Goal: Task Accomplishment & Management: Use online tool/utility

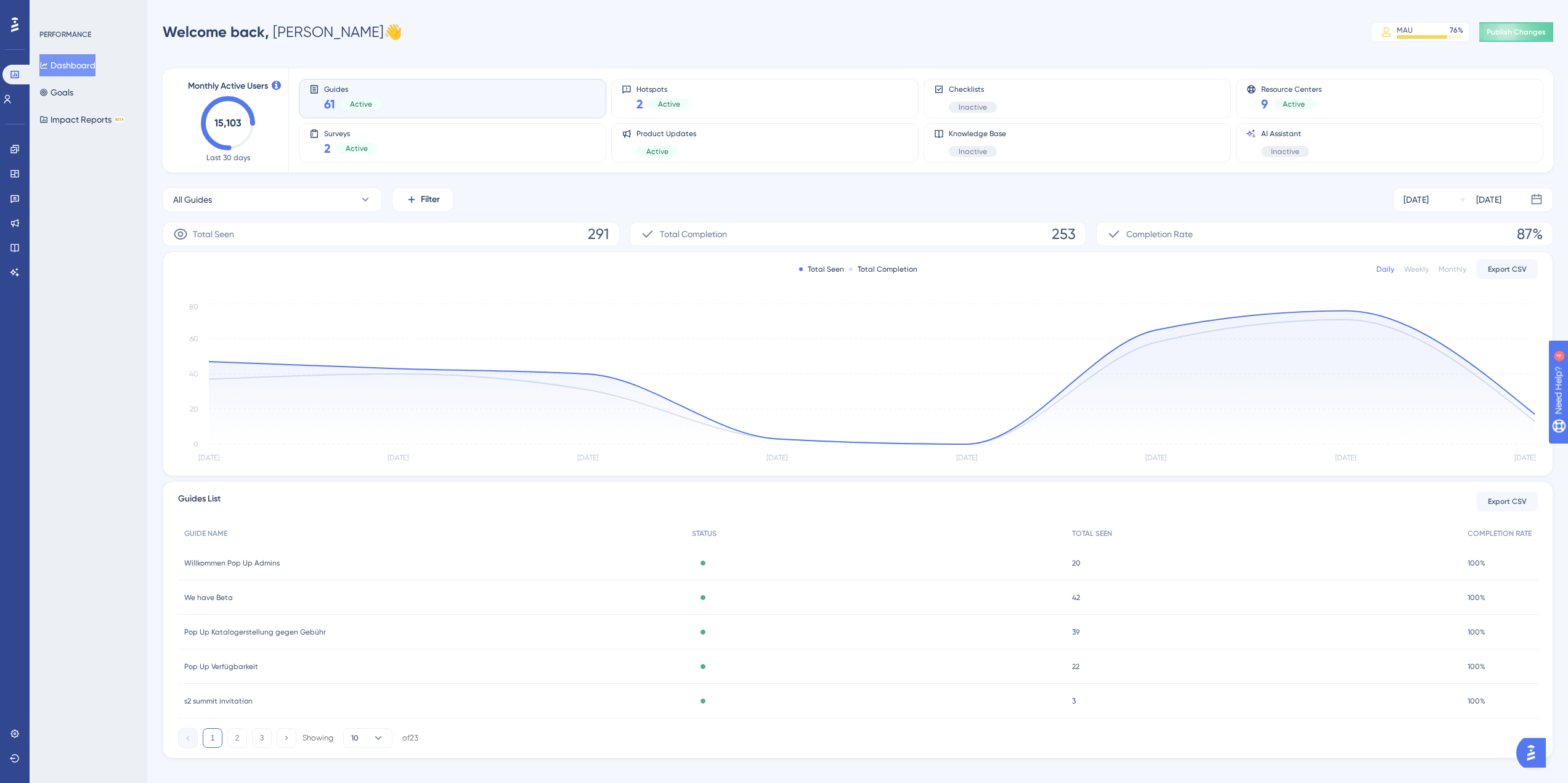
click at [16, 26] on icon at bounding box center [15, 24] width 8 height 15
click at [8, 149] on link at bounding box center [15, 149] width 25 height 20
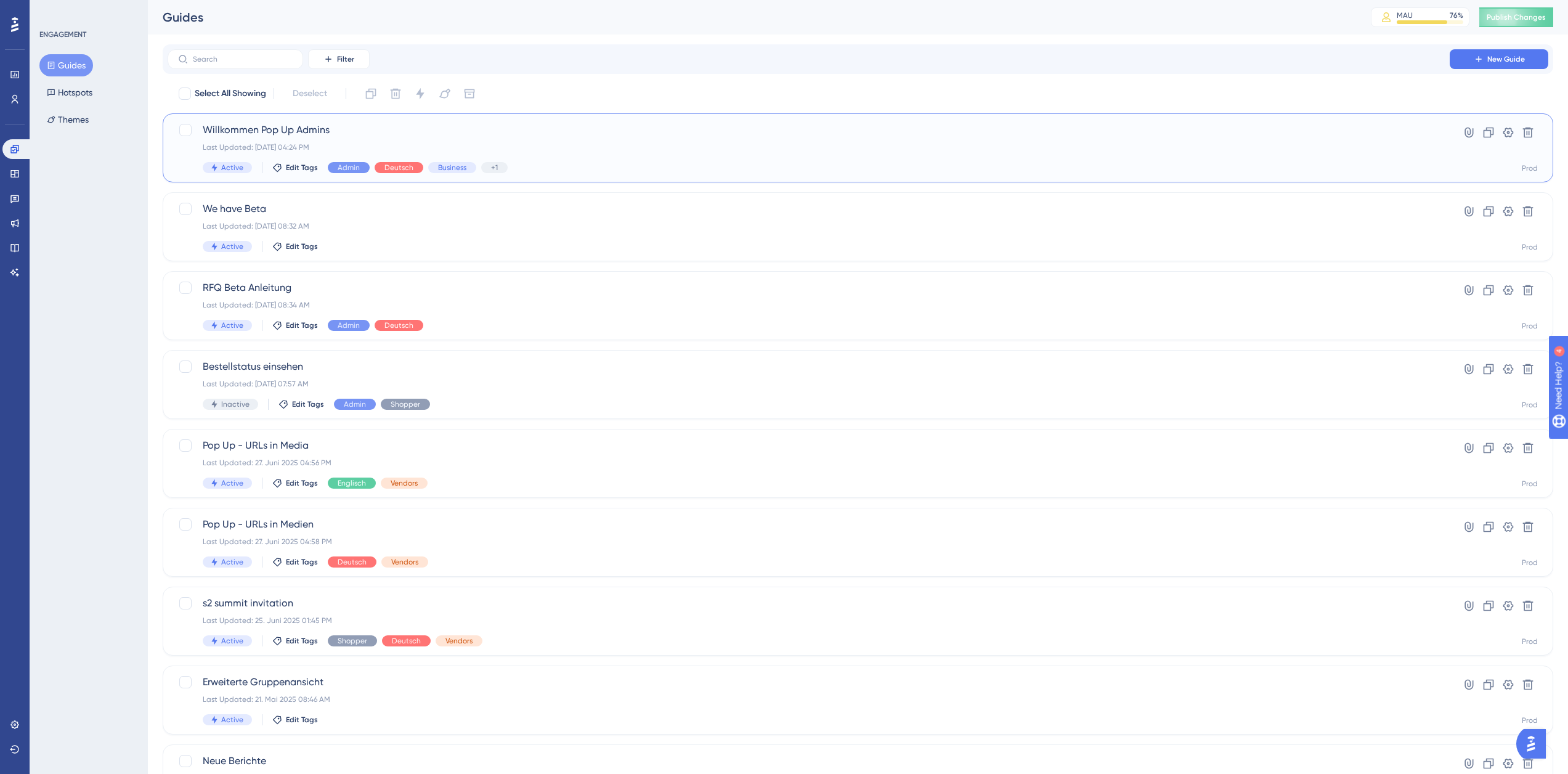
click at [370, 134] on span "Willkommen Pop Up Admins" at bounding box center [808, 130] width 1212 height 15
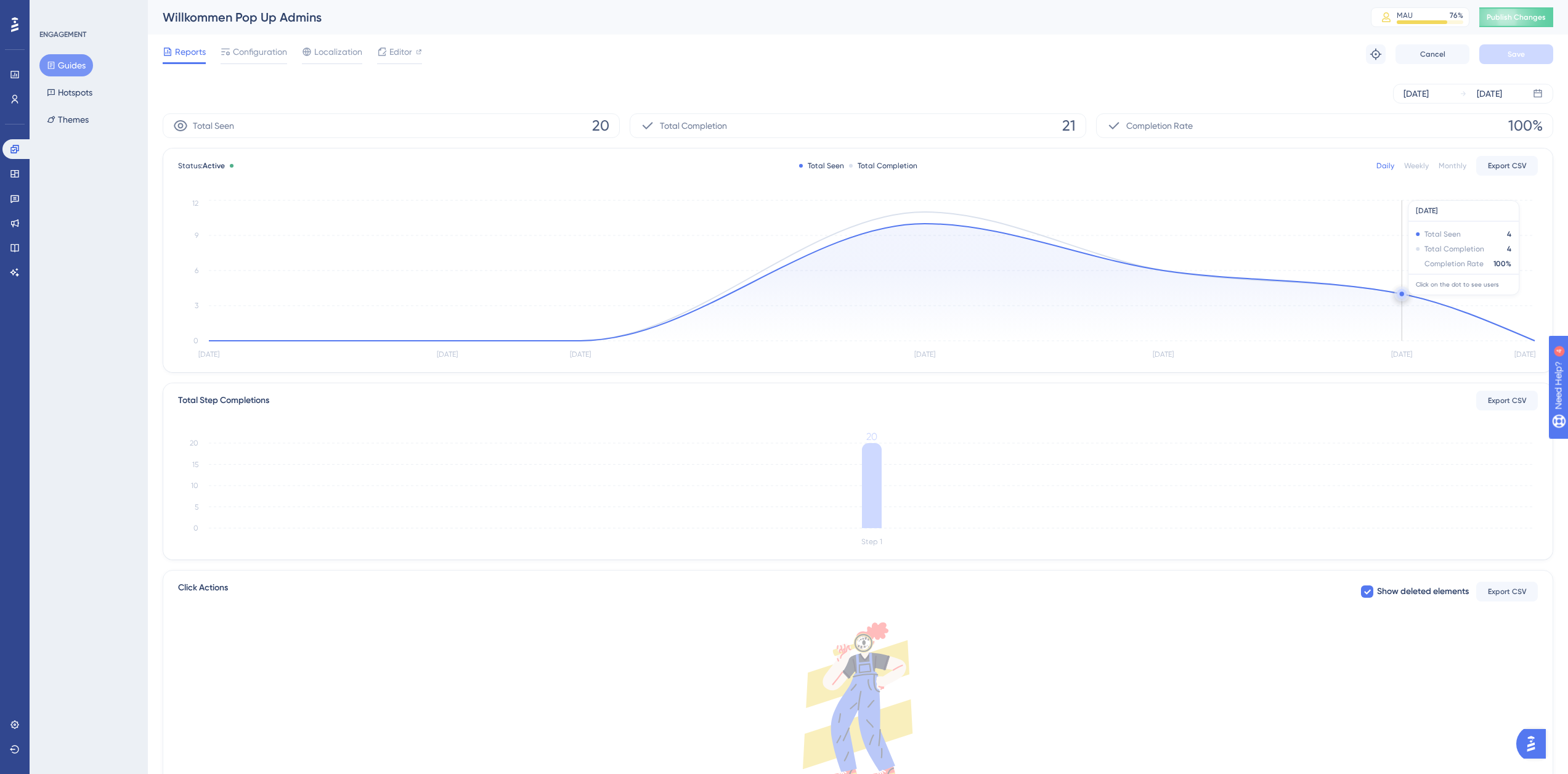
click at [1400, 299] on icon at bounding box center [872, 282] width 1326 height 117
click at [1400, 292] on circle at bounding box center [1402, 294] width 10 height 10
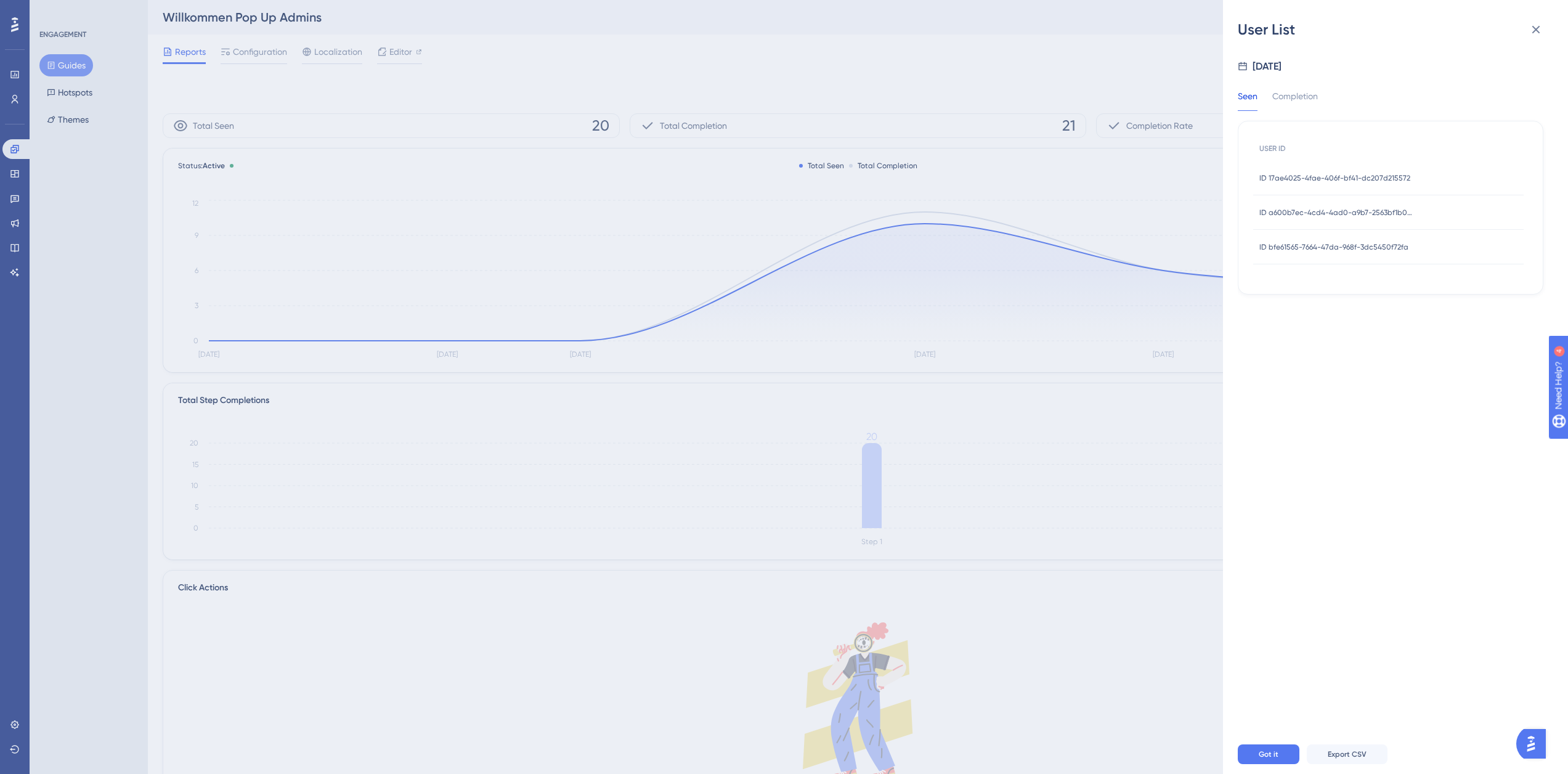
click at [1355, 179] on span "ID 17ae4025-4fae-406f-bf41-dc207d215572" at bounding box center [1335, 178] width 151 height 10
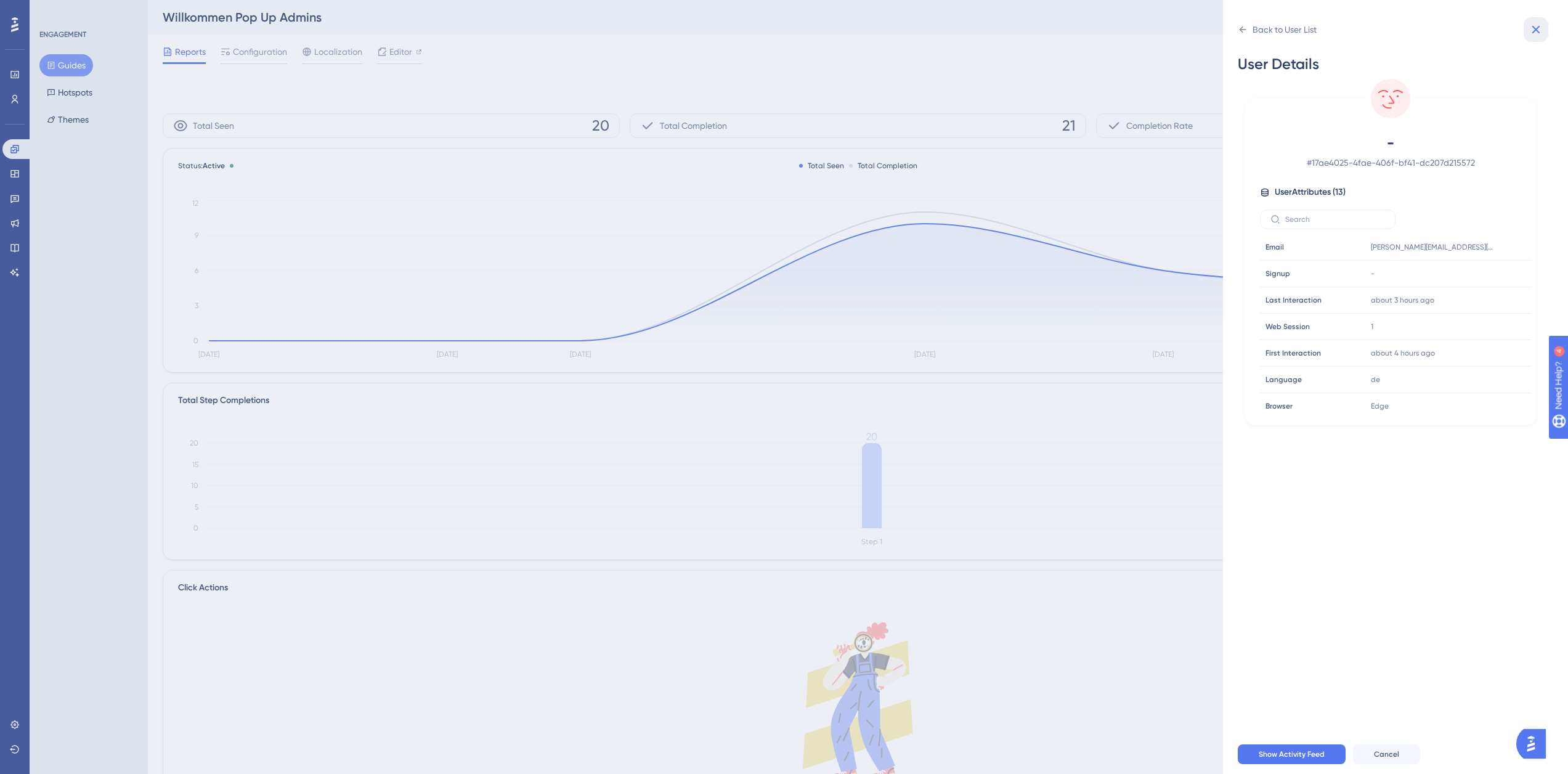
click at [1534, 29] on icon at bounding box center [1536, 30] width 8 height 8
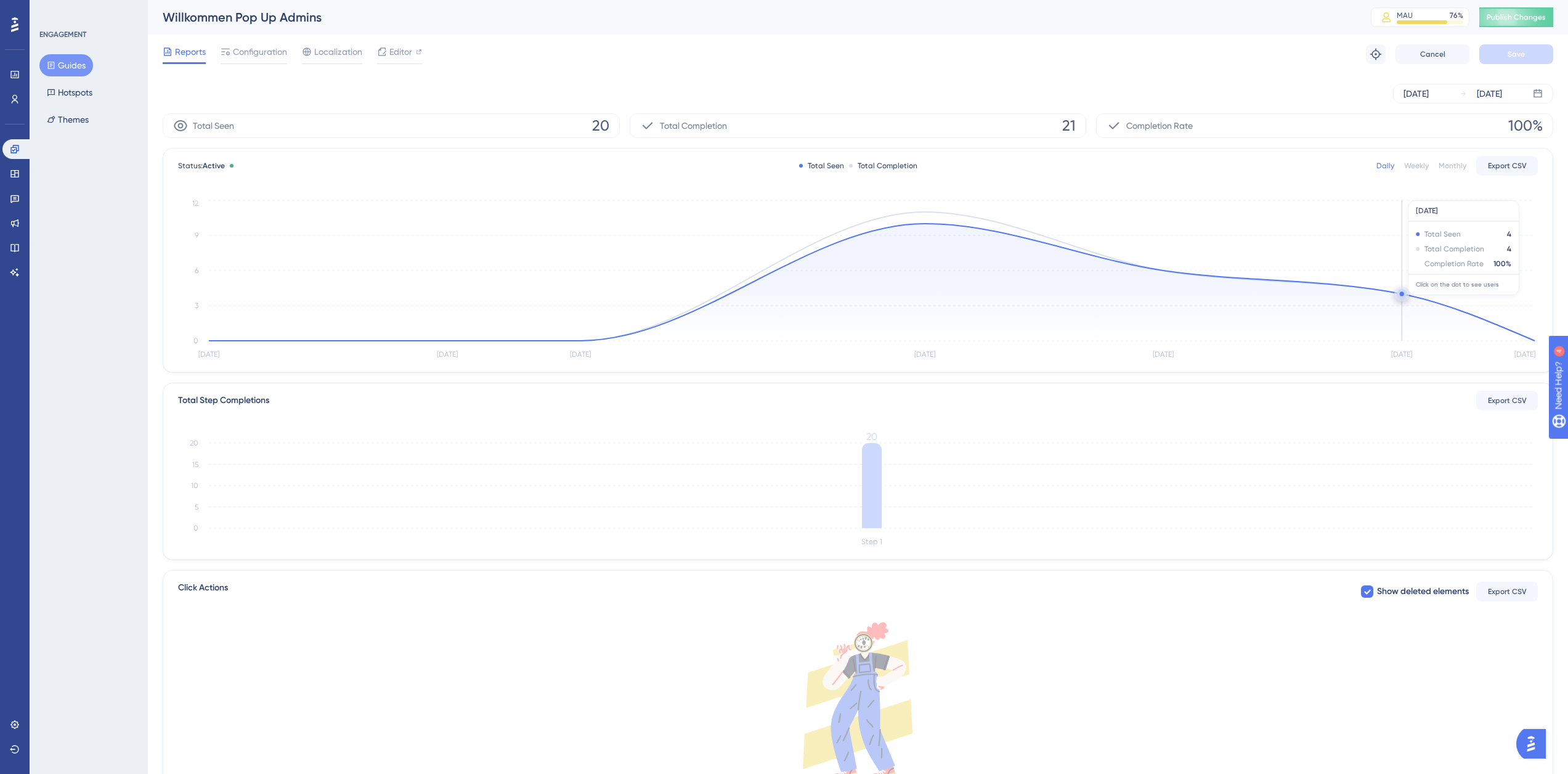
click at [1401, 298] on circle at bounding box center [1402, 294] width 10 height 10
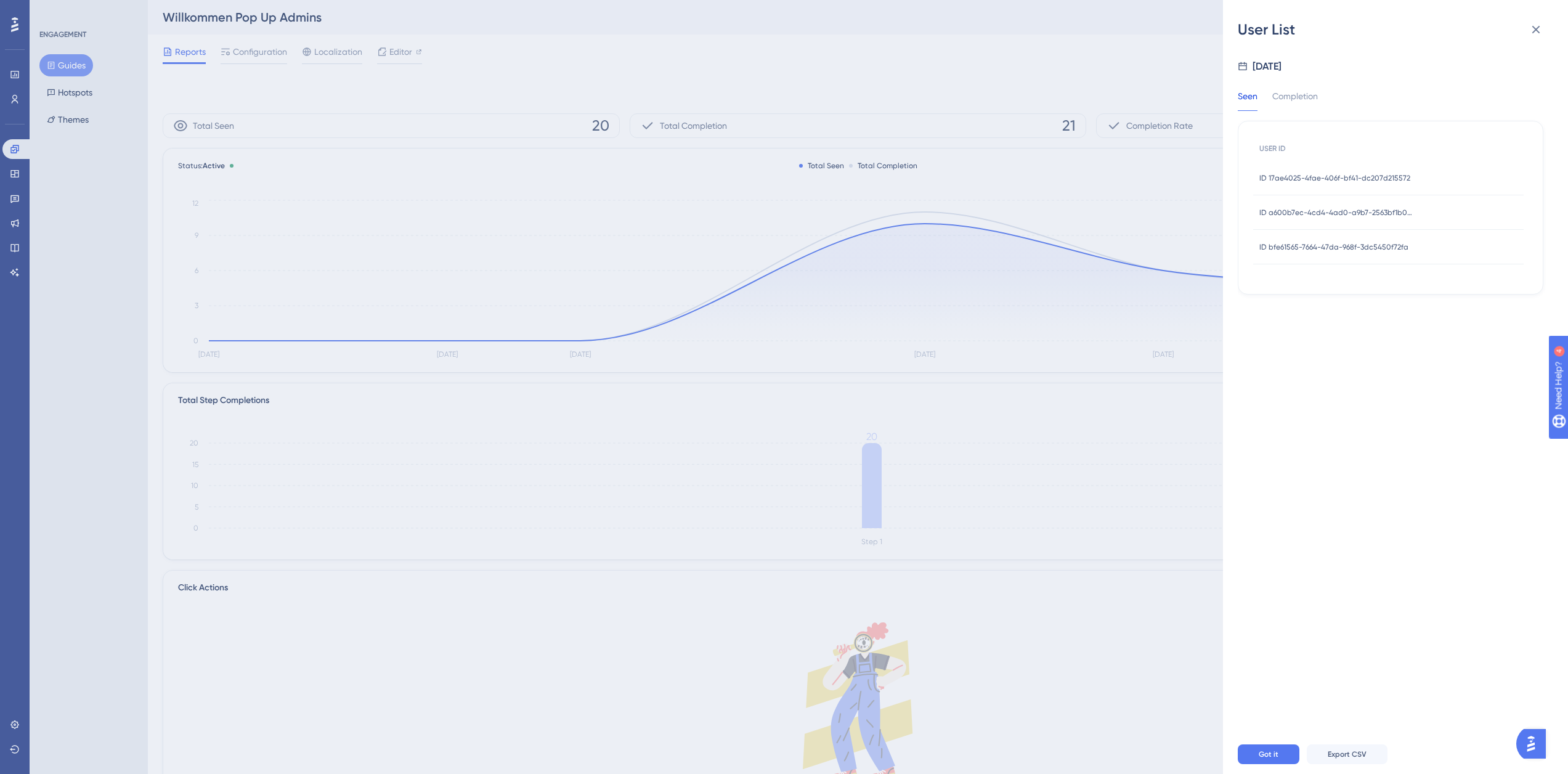
click at [1394, 218] on div "ID a600b7ec-4cd4-4ad0-a9b7-2563bf1b0df5 ID a600b7ec-4cd4-4ad0-a9b7-2563bf1b0df5" at bounding box center [1336, 212] width 154 height 34
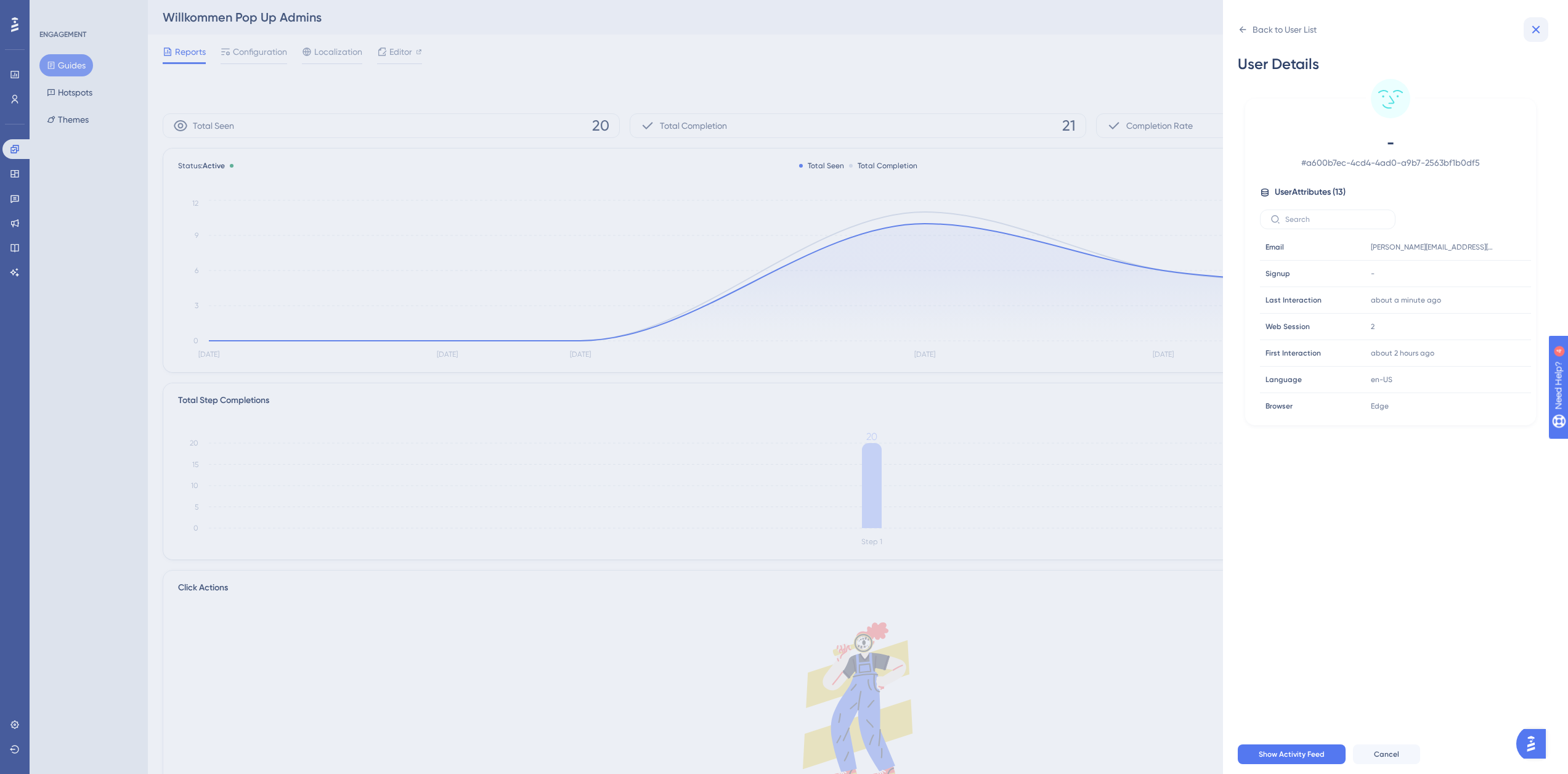
click at [1538, 29] on icon at bounding box center [1536, 30] width 8 height 8
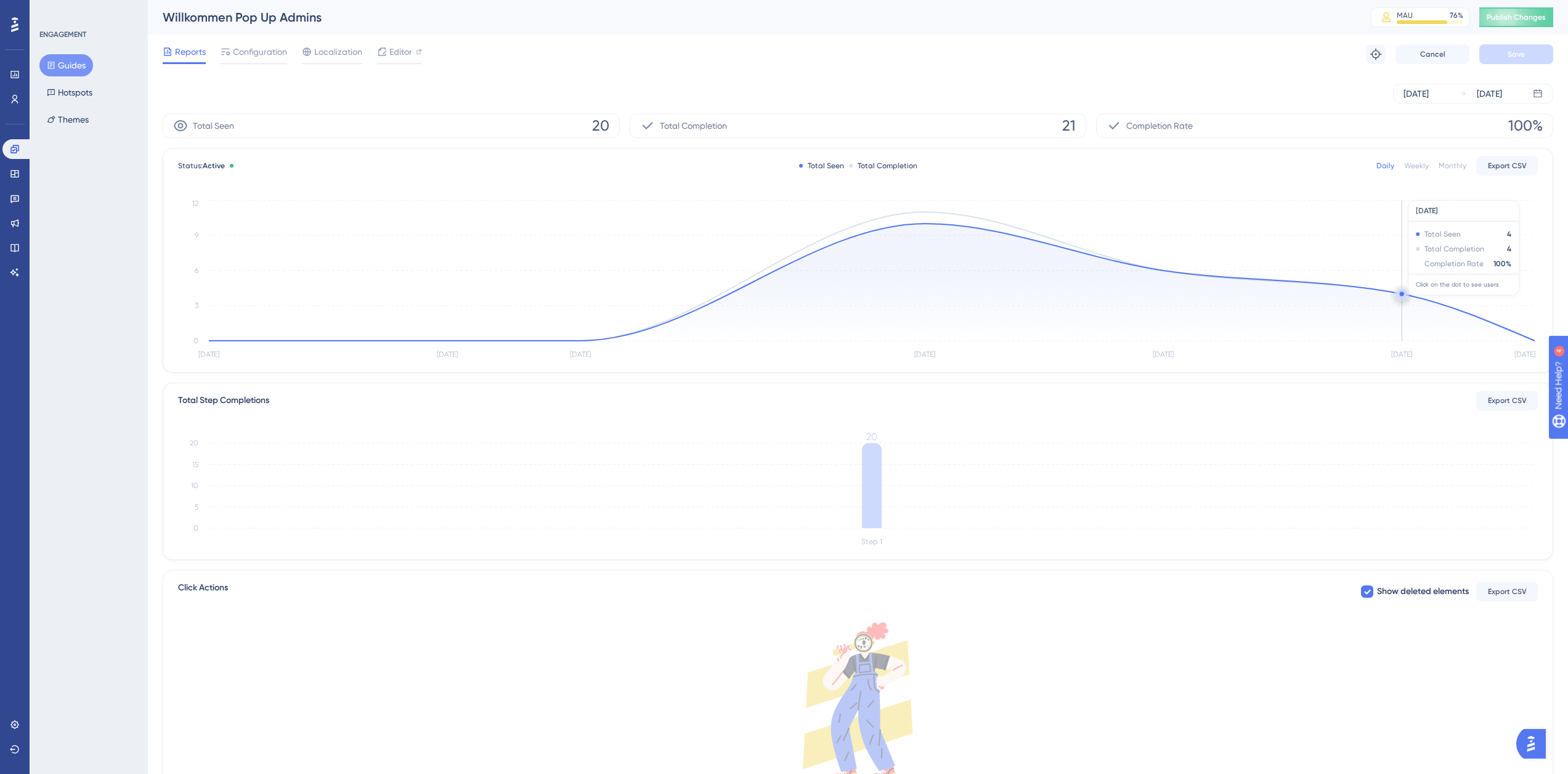
click at [1400, 295] on circle at bounding box center [1402, 294] width 10 height 10
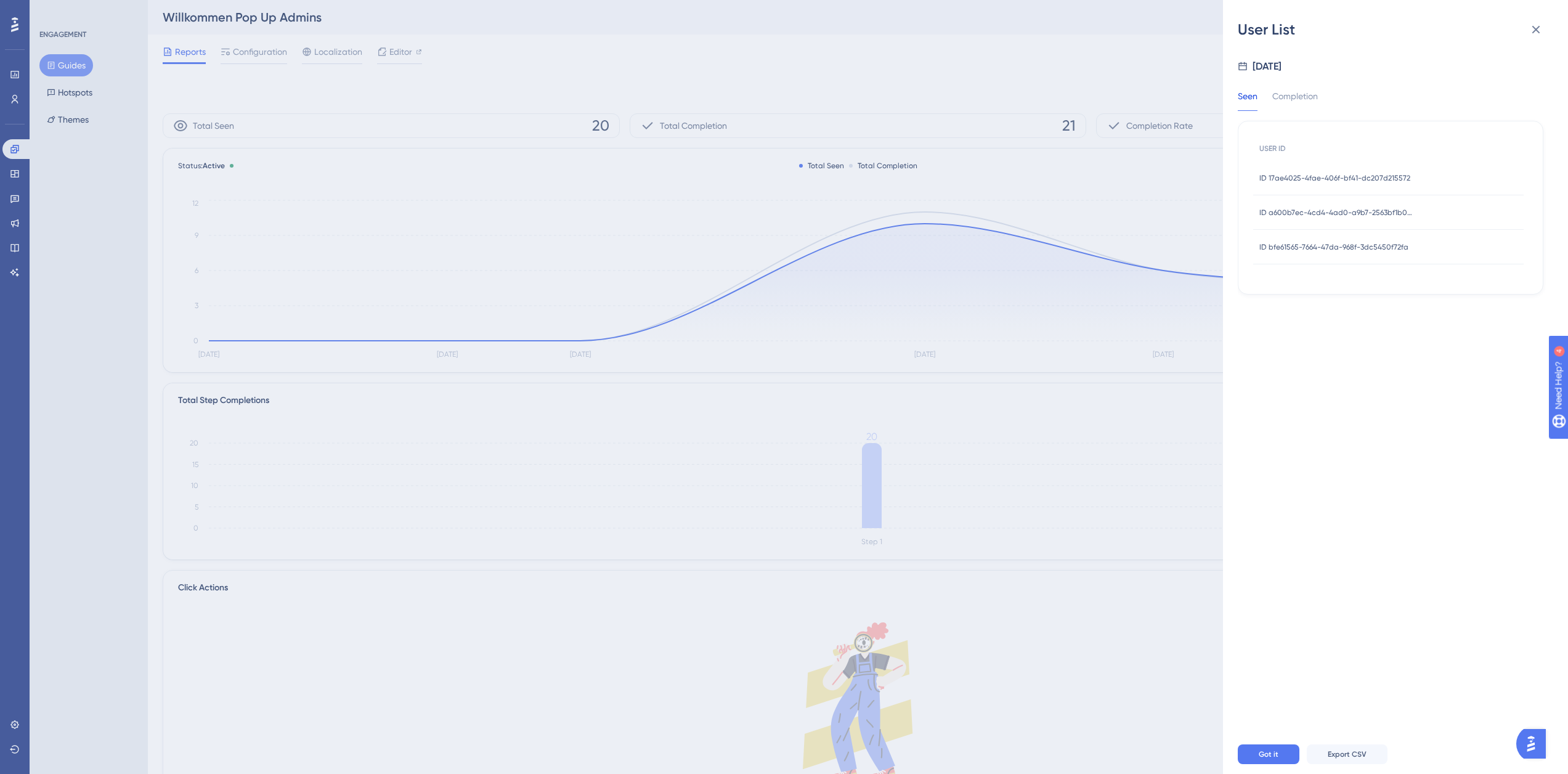
click at [1374, 250] on span "ID bfe61565-7664-47da-968f-3dc5450f72fa" at bounding box center [1334, 247] width 149 height 10
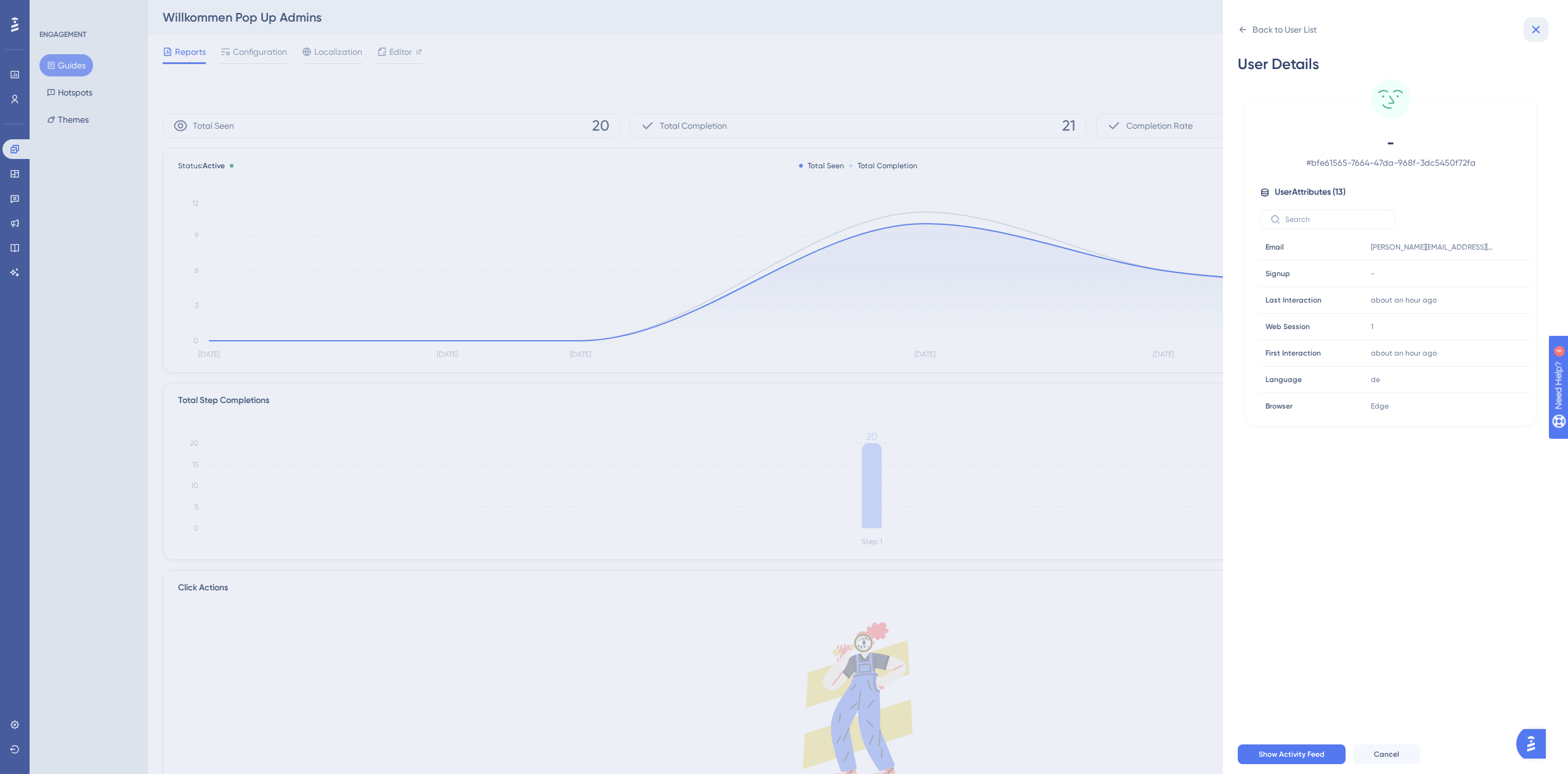
click at [1541, 33] on icon at bounding box center [1536, 29] width 15 height 15
